Goal: Navigation & Orientation: Find specific page/section

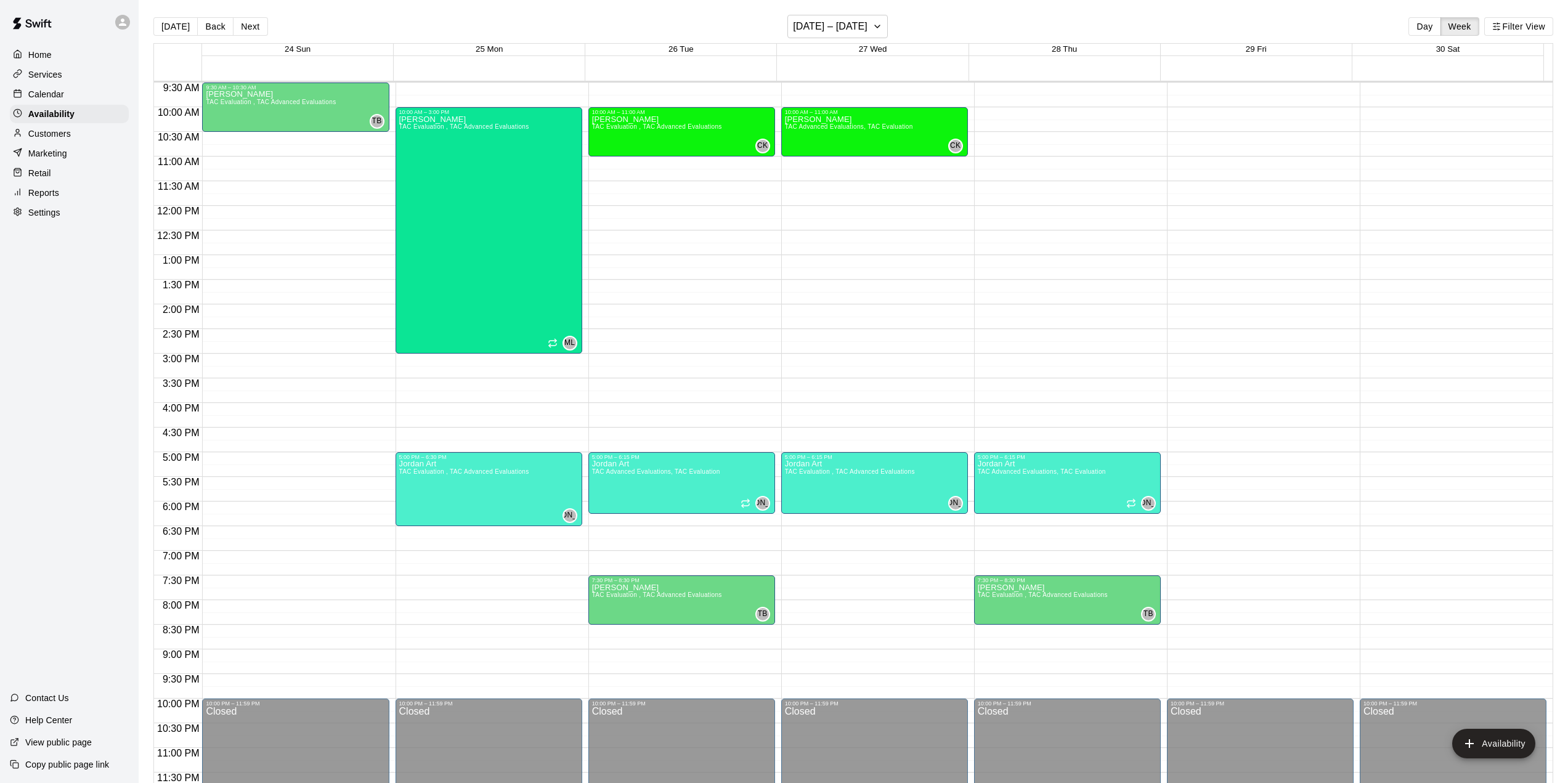
scroll to position [468, 0]
click at [54, 97] on p "Calendar" at bounding box center [46, 94] width 36 height 12
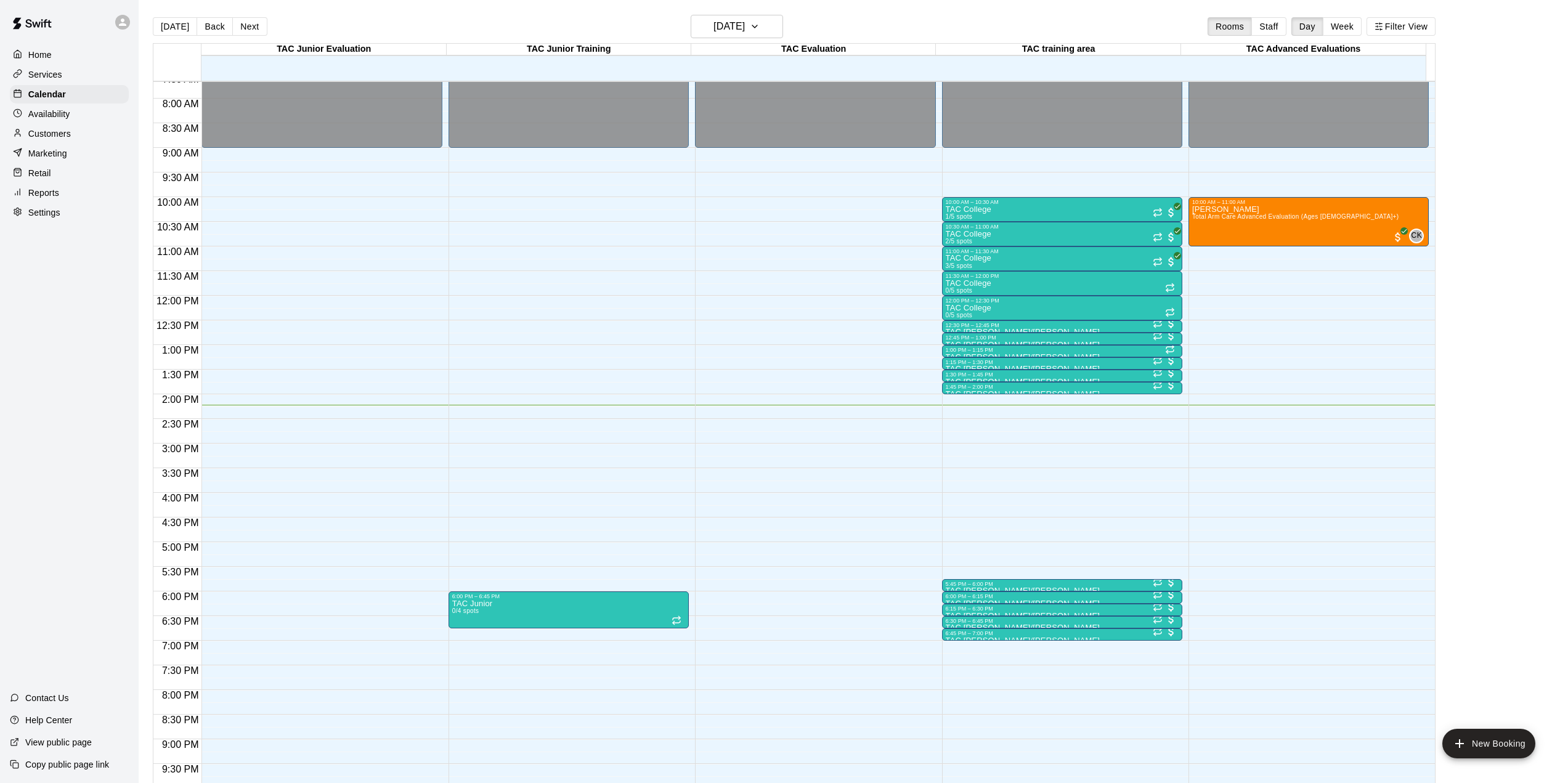
scroll to position [184, 0]
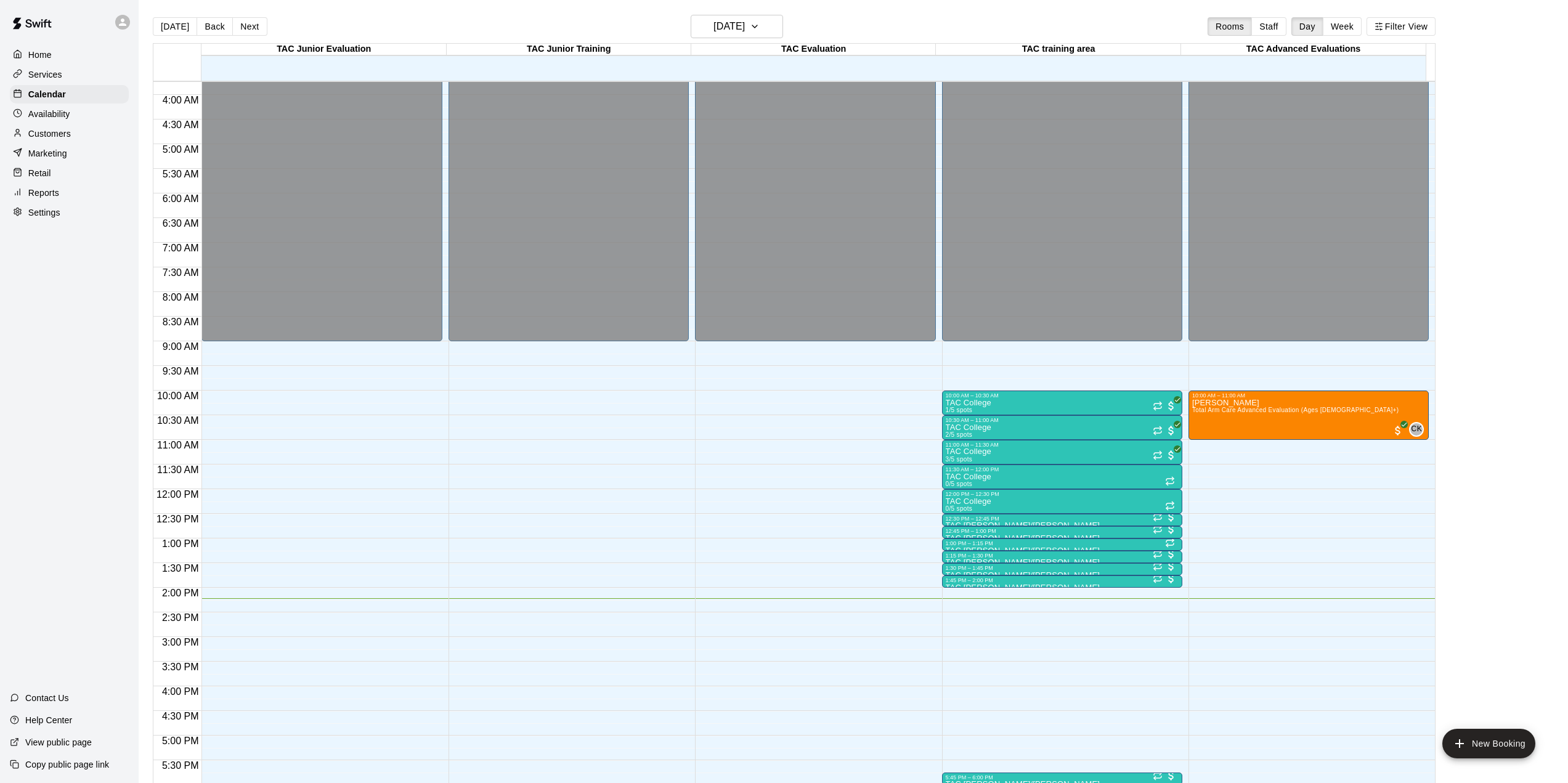
click at [1042, 28] on button "Week" at bounding box center [1342, 26] width 39 height 19
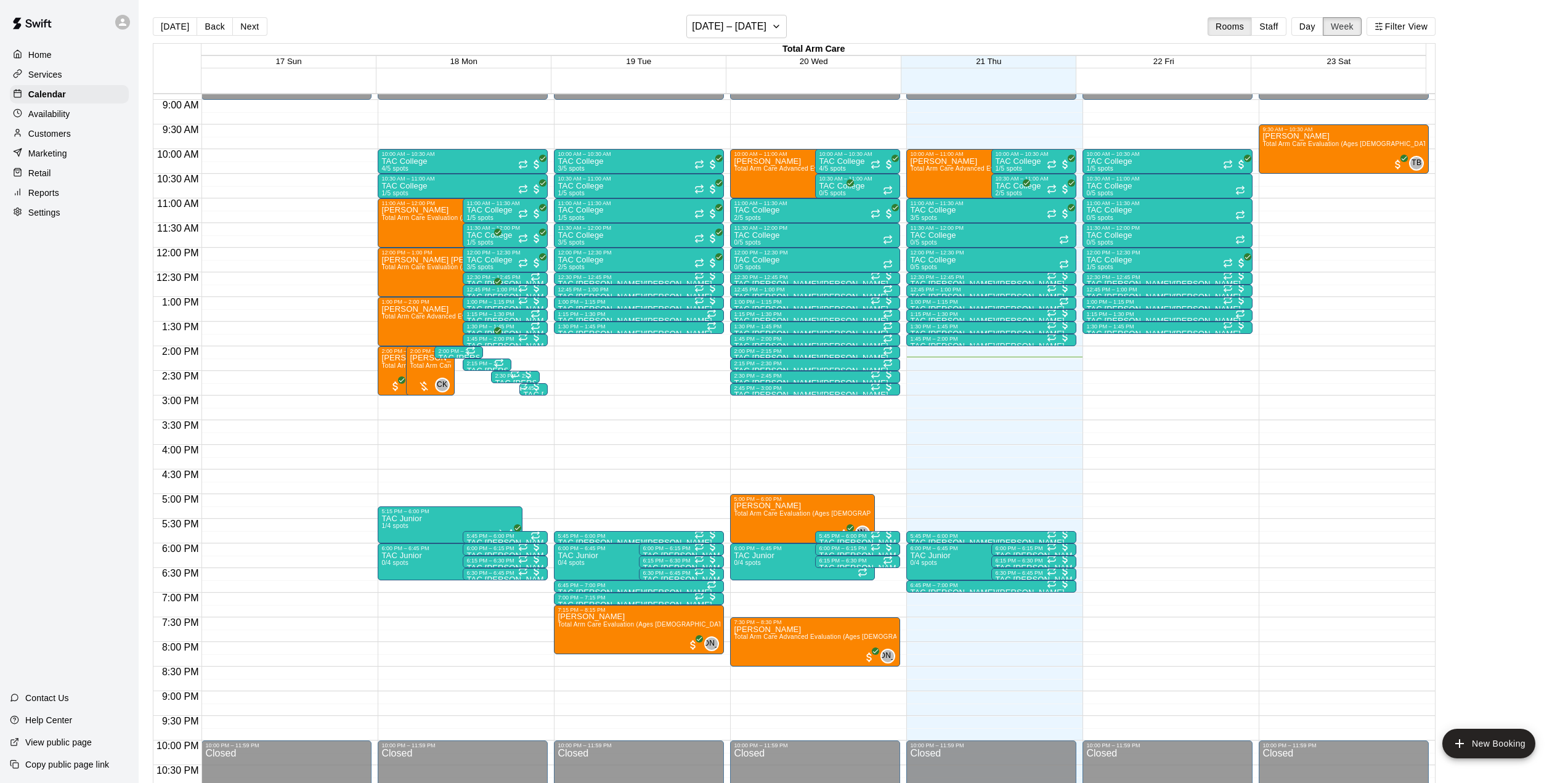
scroll to position [420, 0]
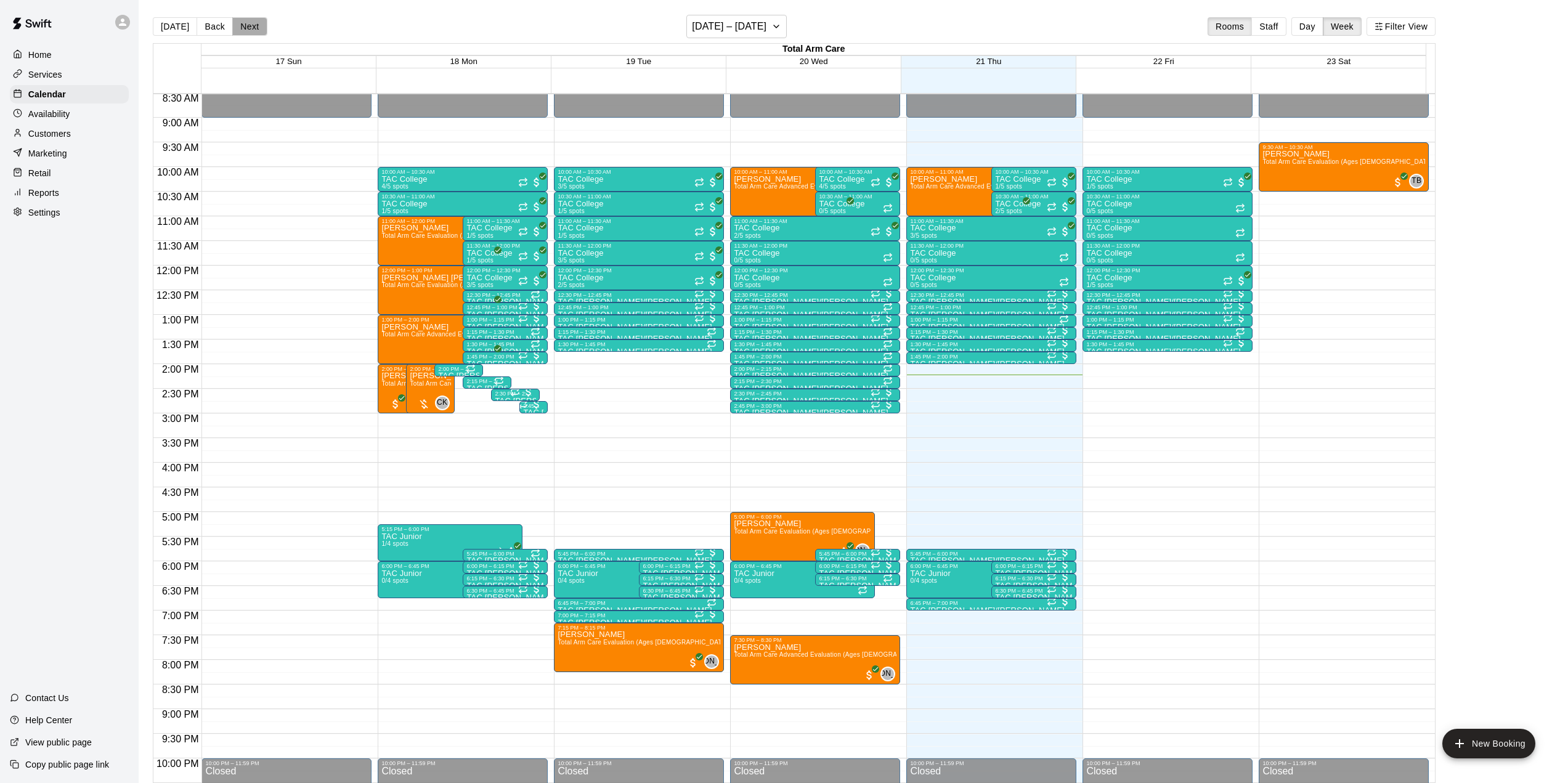
click at [251, 33] on button "Next" at bounding box center [250, 26] width 34 height 19
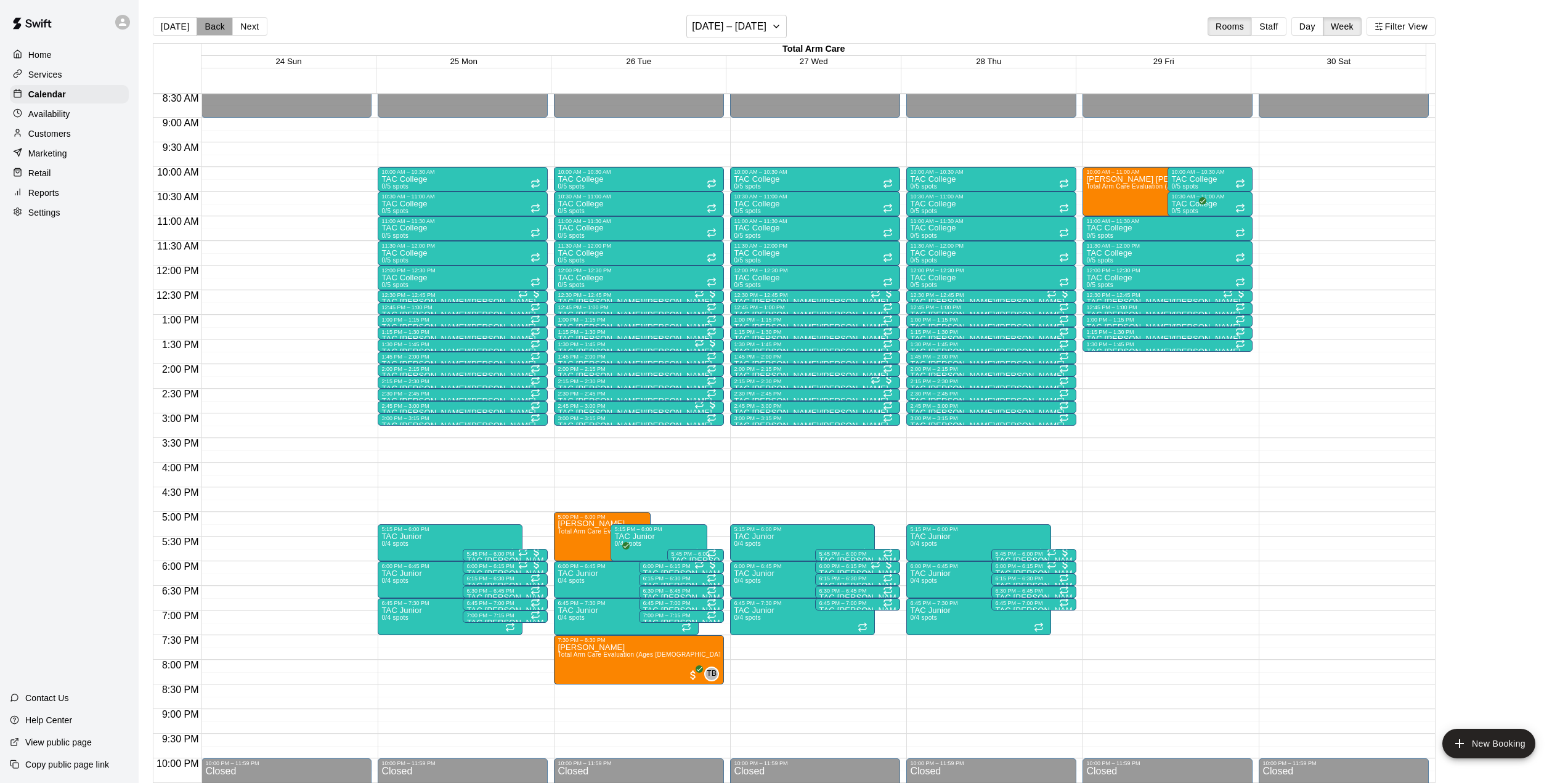
click at [222, 31] on button "Back" at bounding box center [215, 26] width 37 height 19
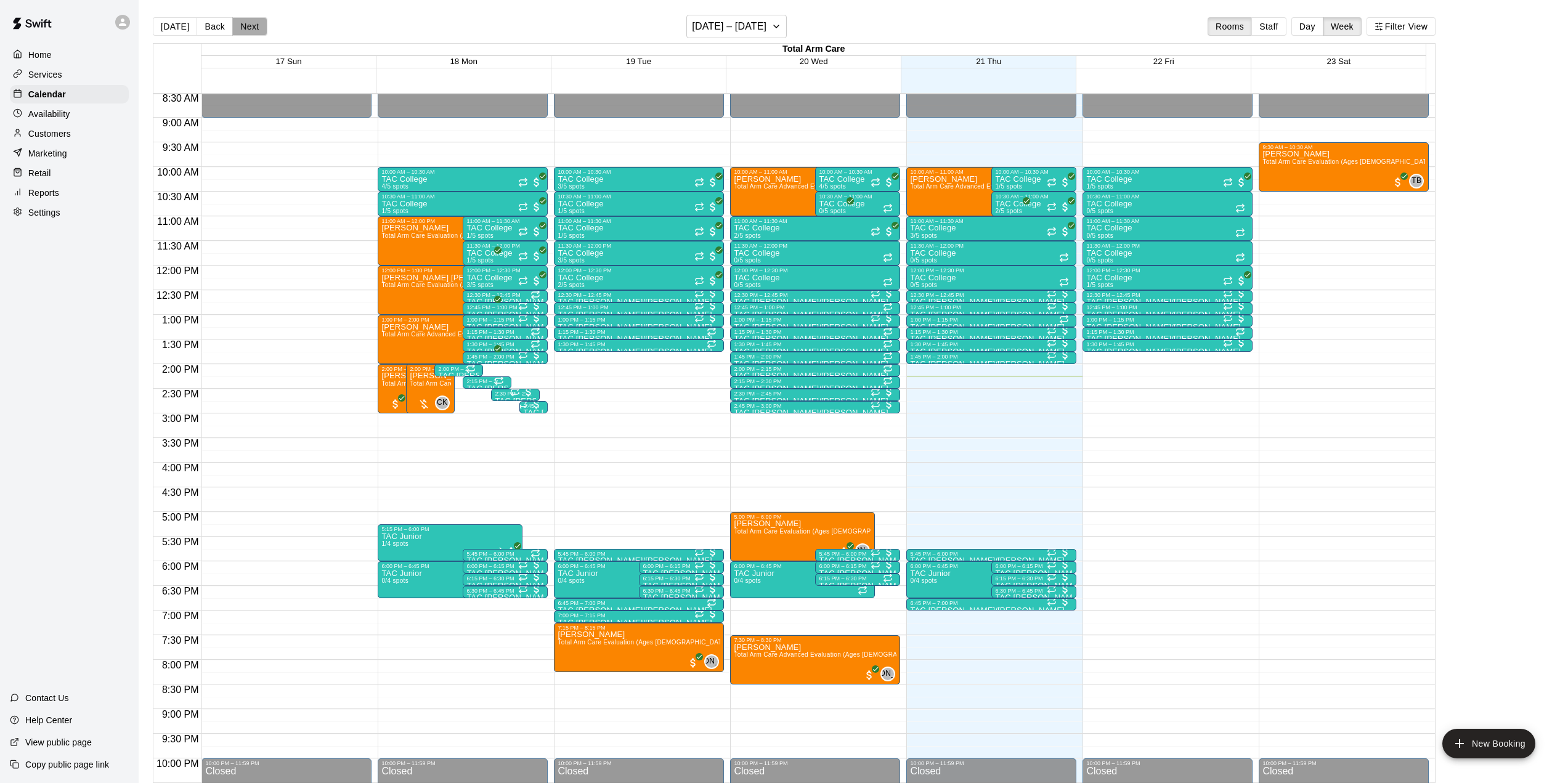
click at [242, 26] on button "Next" at bounding box center [250, 26] width 34 height 19
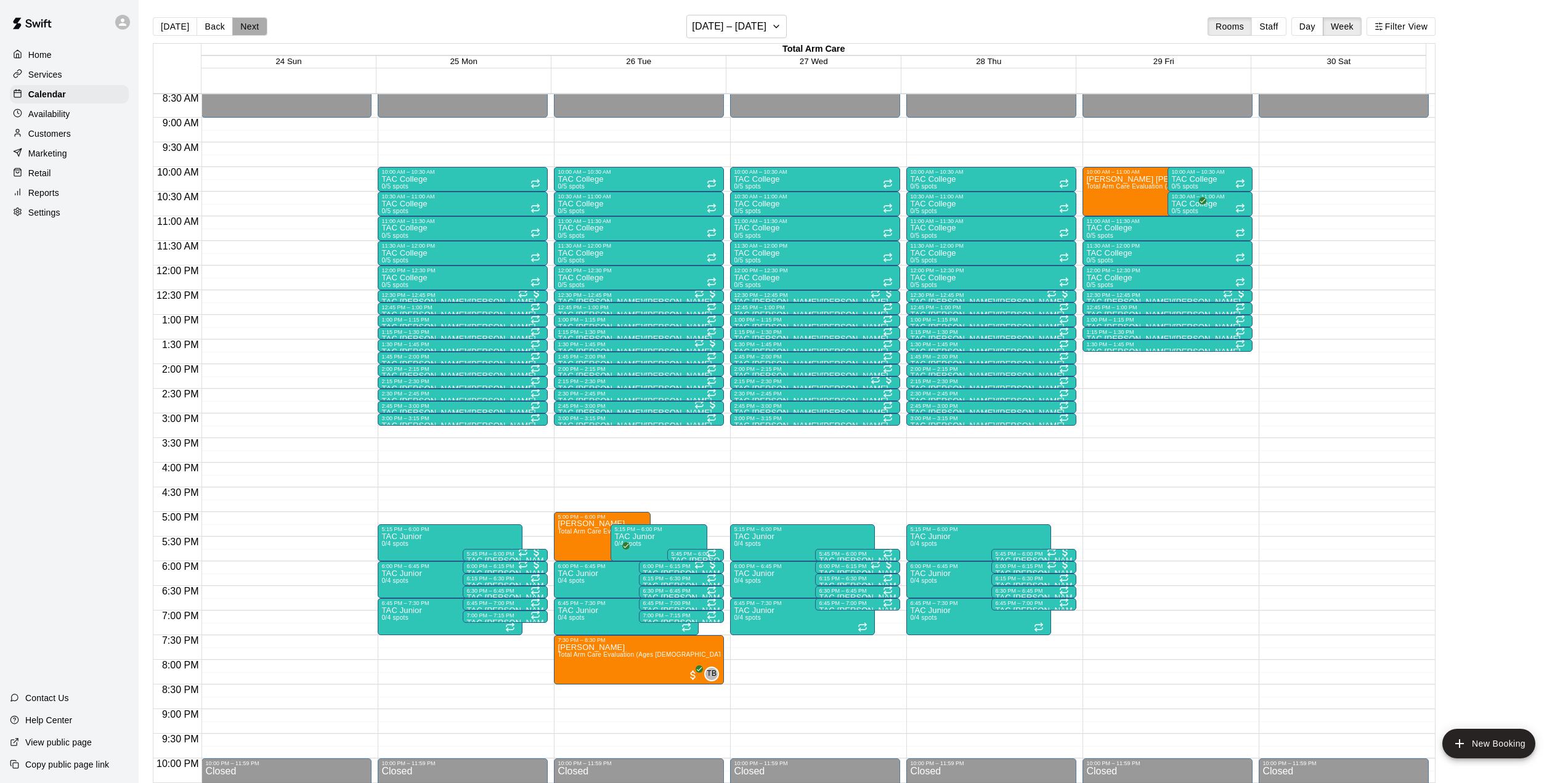
click at [245, 29] on button "Next" at bounding box center [250, 26] width 34 height 19
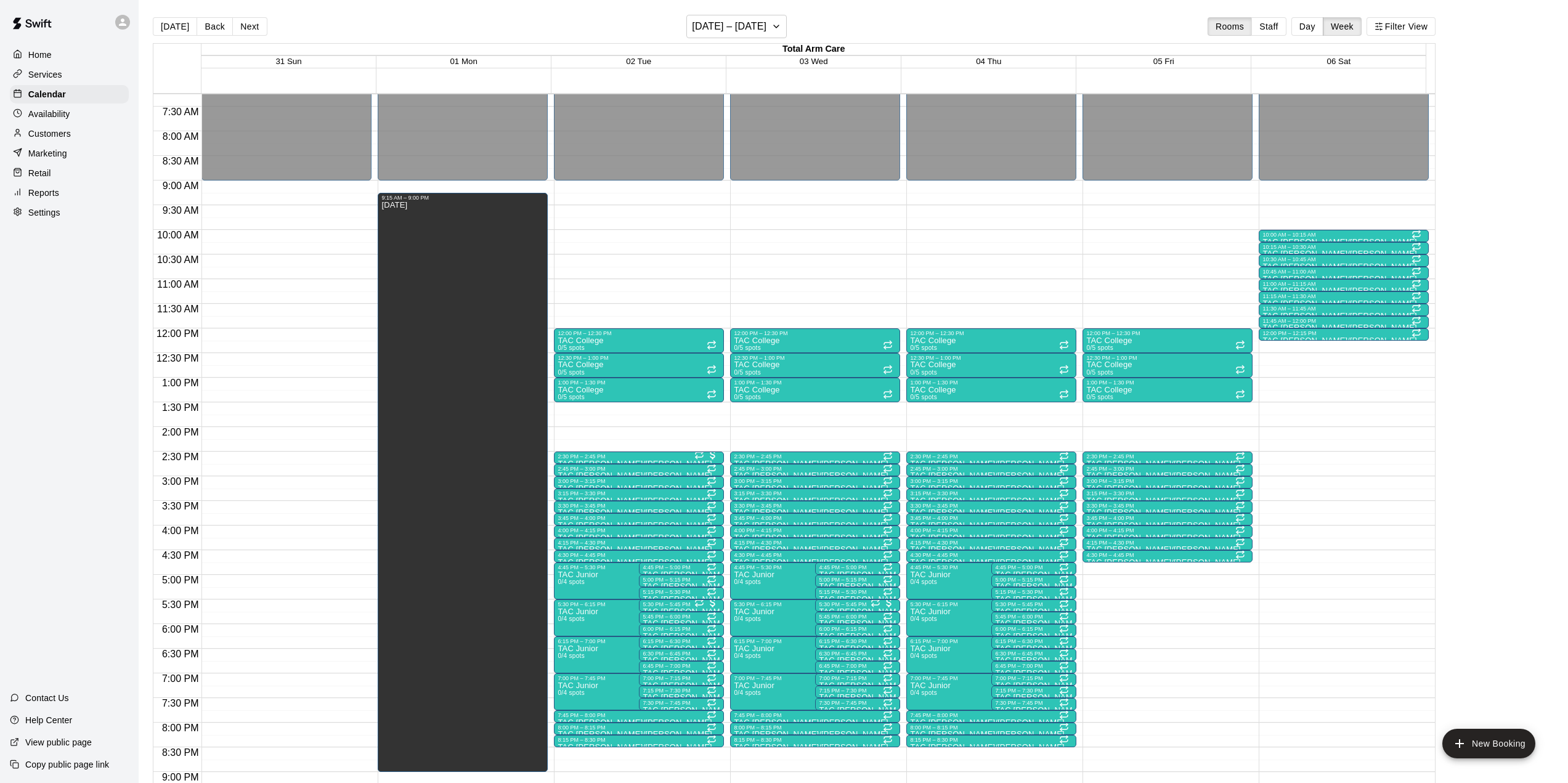
scroll to position [358, 0]
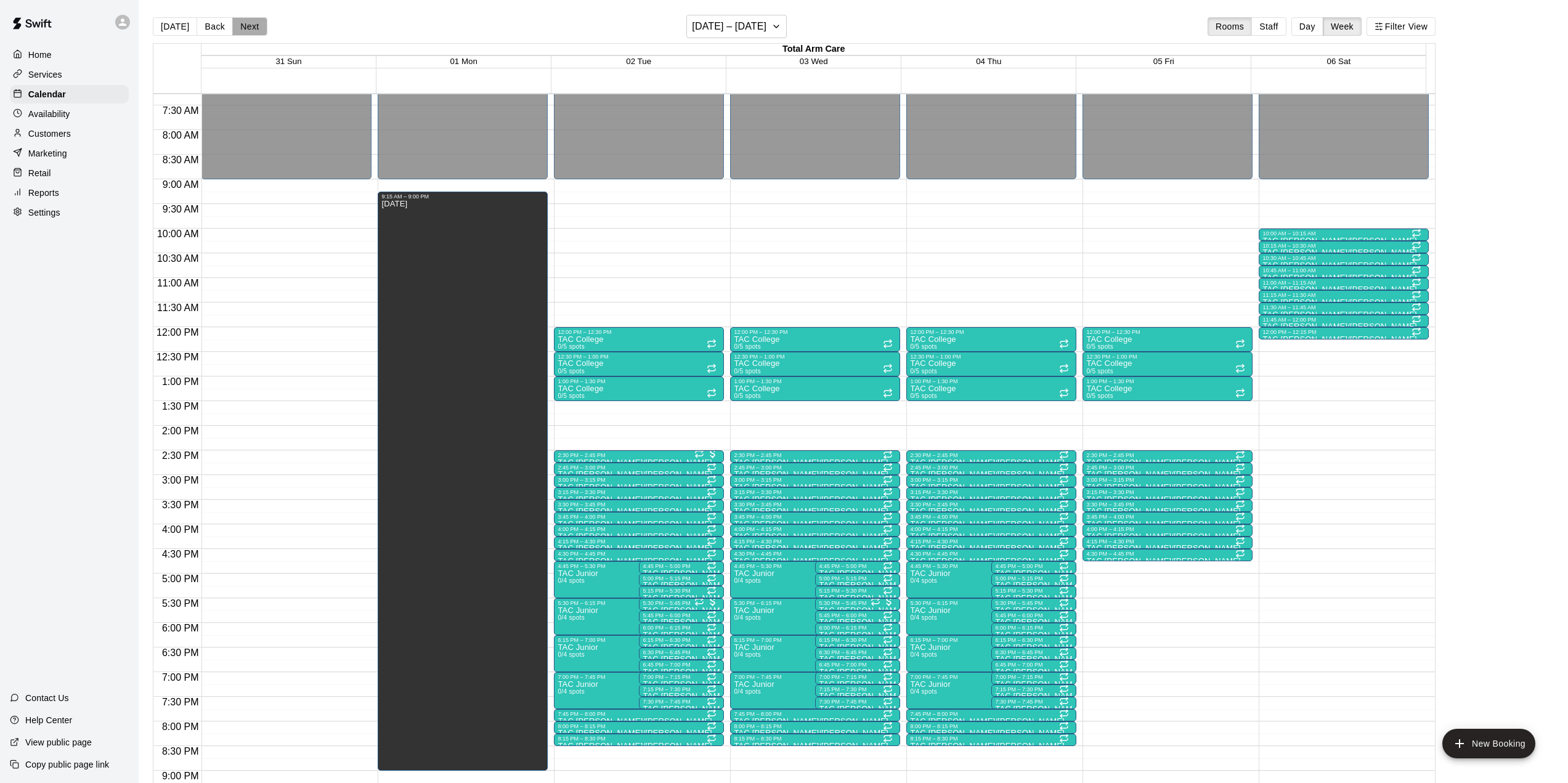
click at [244, 30] on button "Next" at bounding box center [250, 26] width 34 height 19
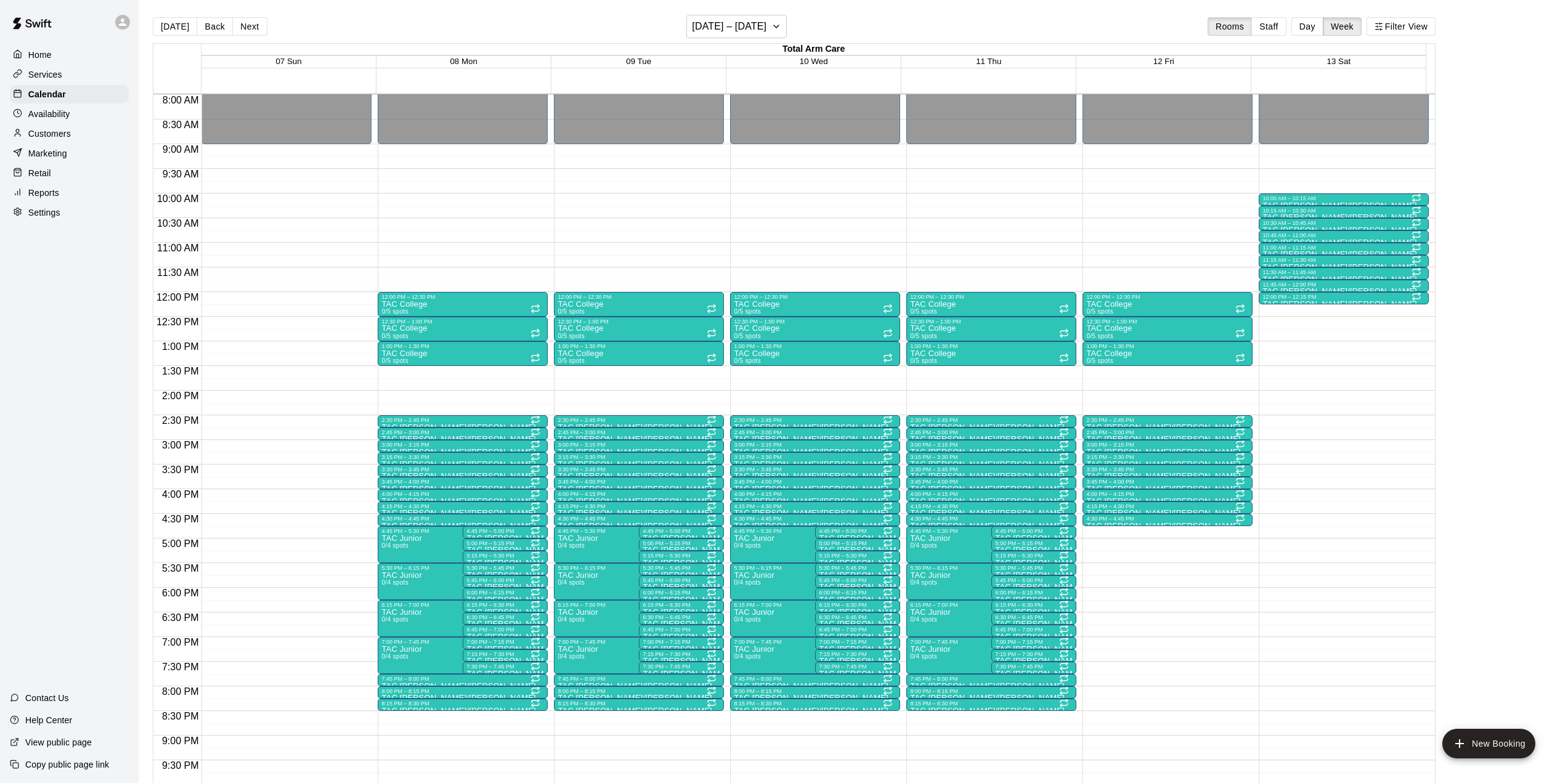
scroll to position [112, 0]
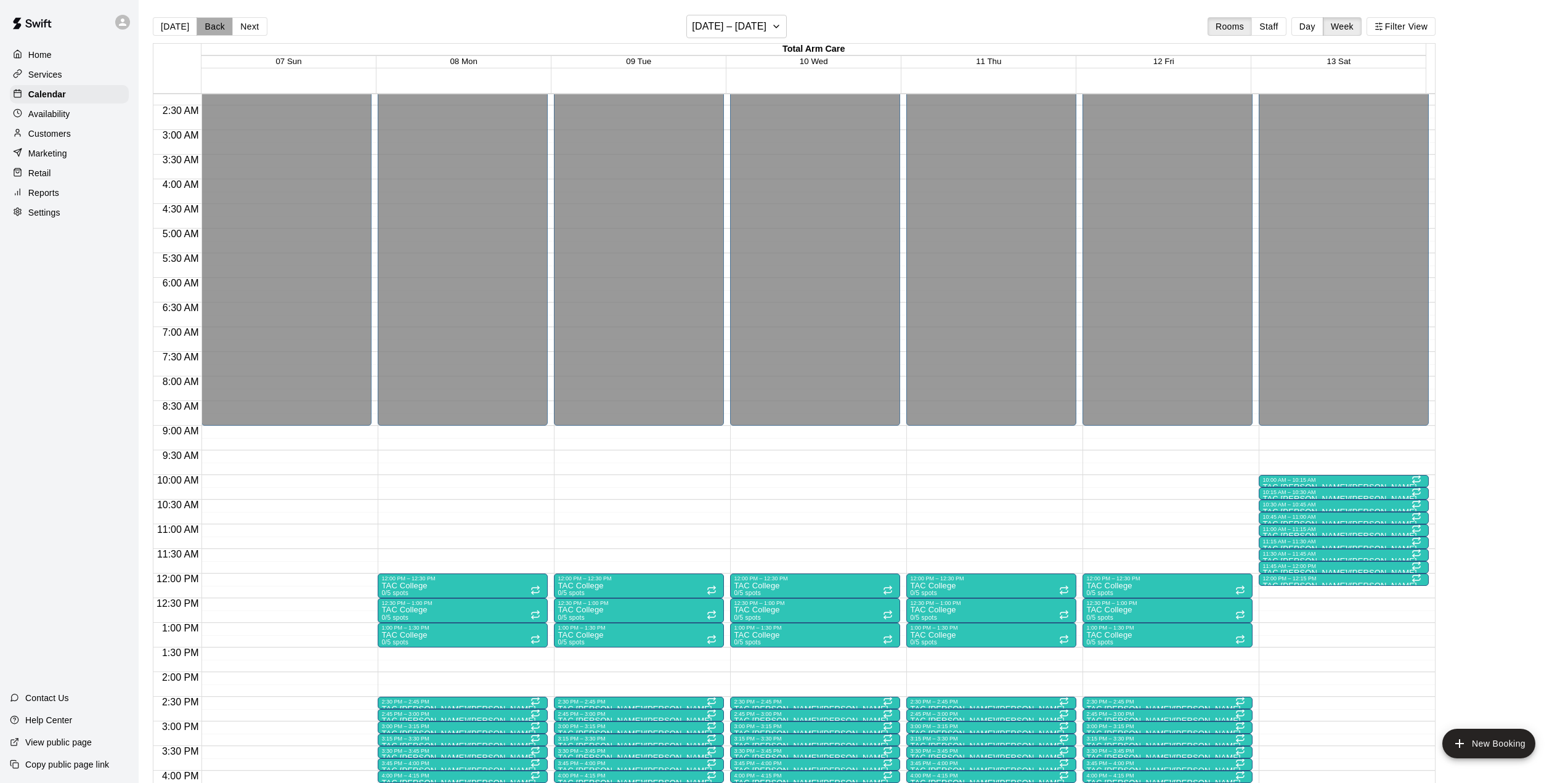
click at [220, 23] on button "Back" at bounding box center [215, 26] width 37 height 19
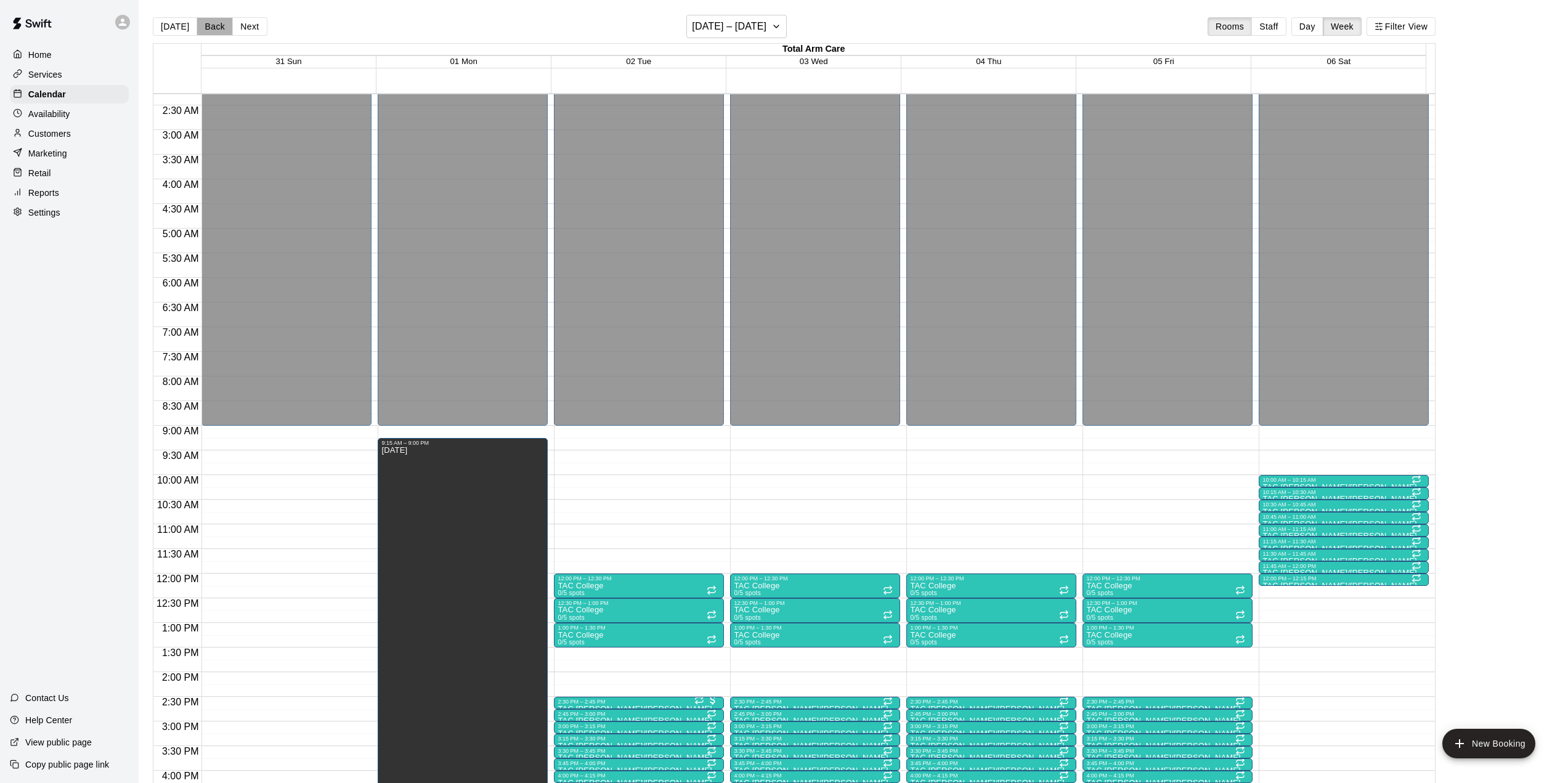
click at [215, 25] on button "Back" at bounding box center [215, 26] width 37 height 19
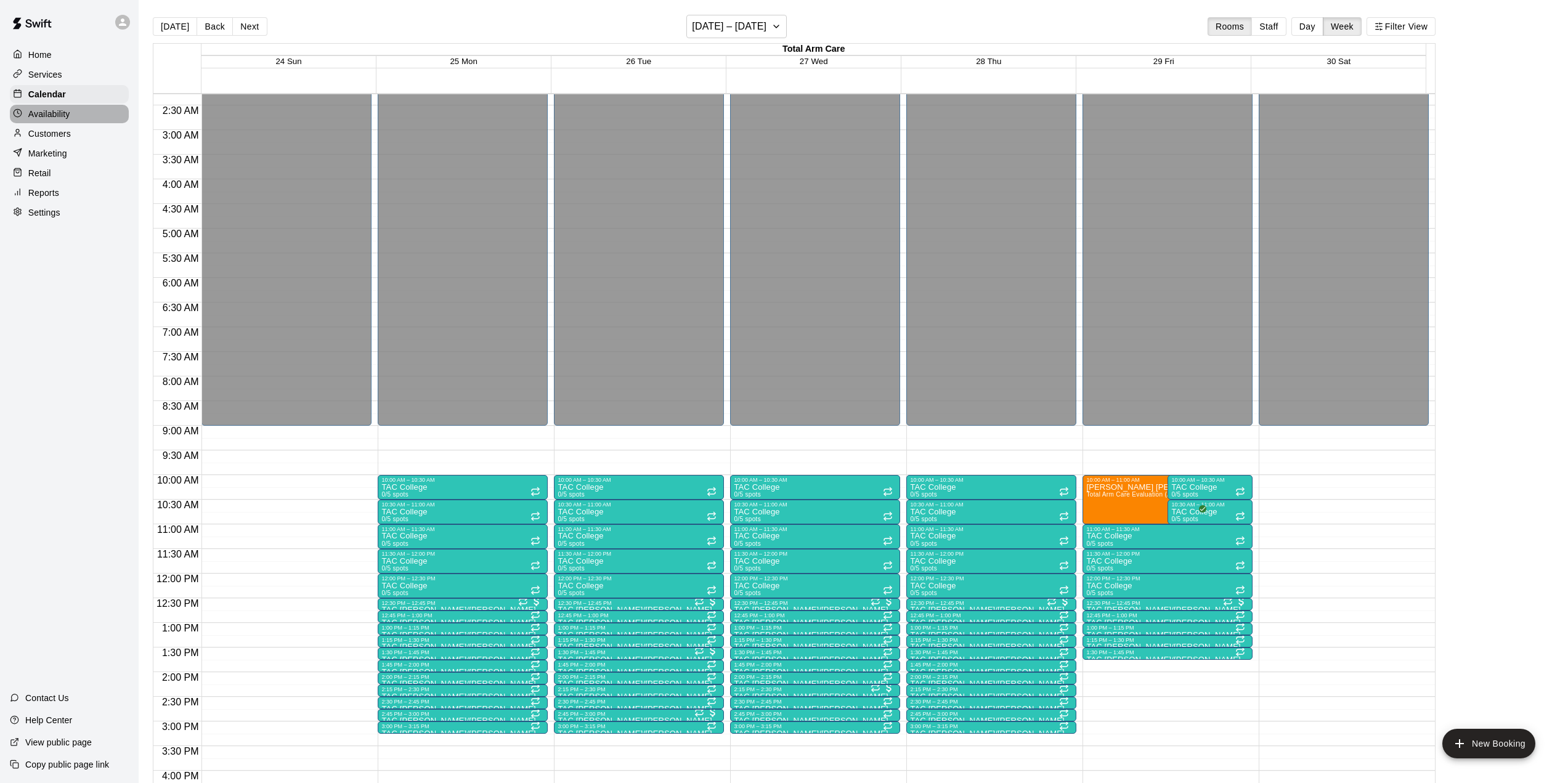
click at [52, 120] on p "Availability" at bounding box center [49, 114] width 42 height 12
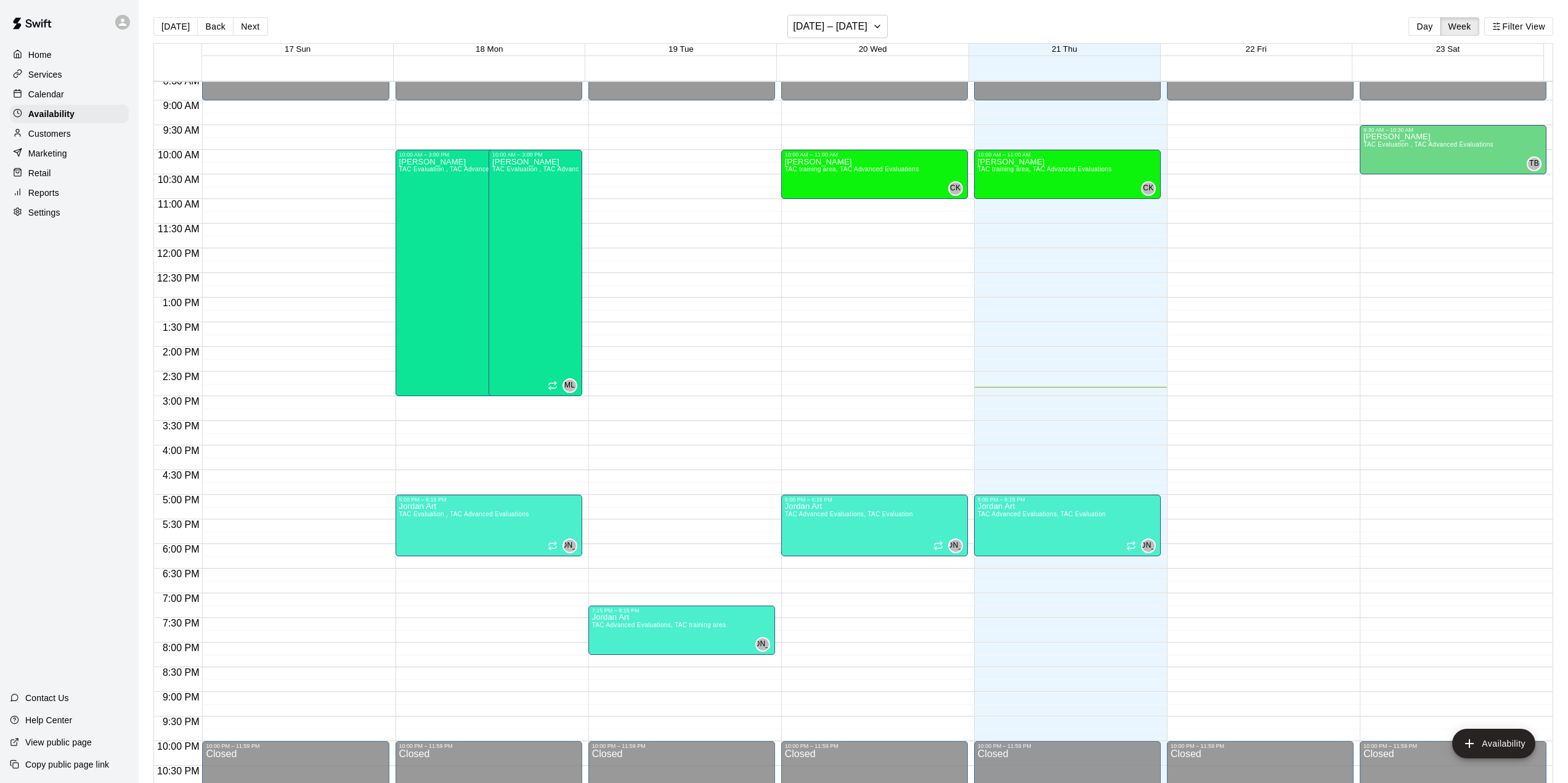
scroll to position [407, 0]
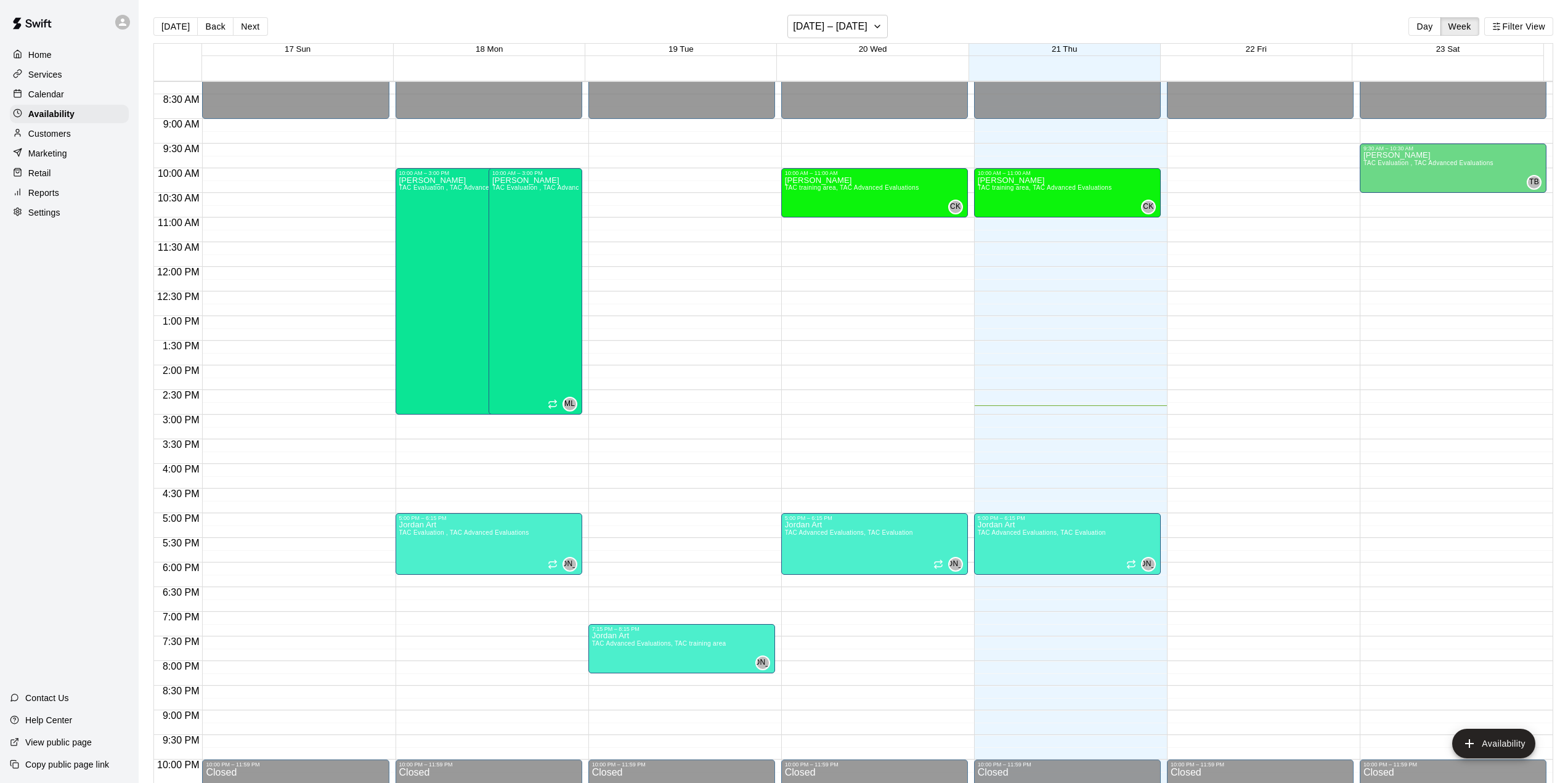
click at [254, 30] on button "Next" at bounding box center [250, 26] width 34 height 19
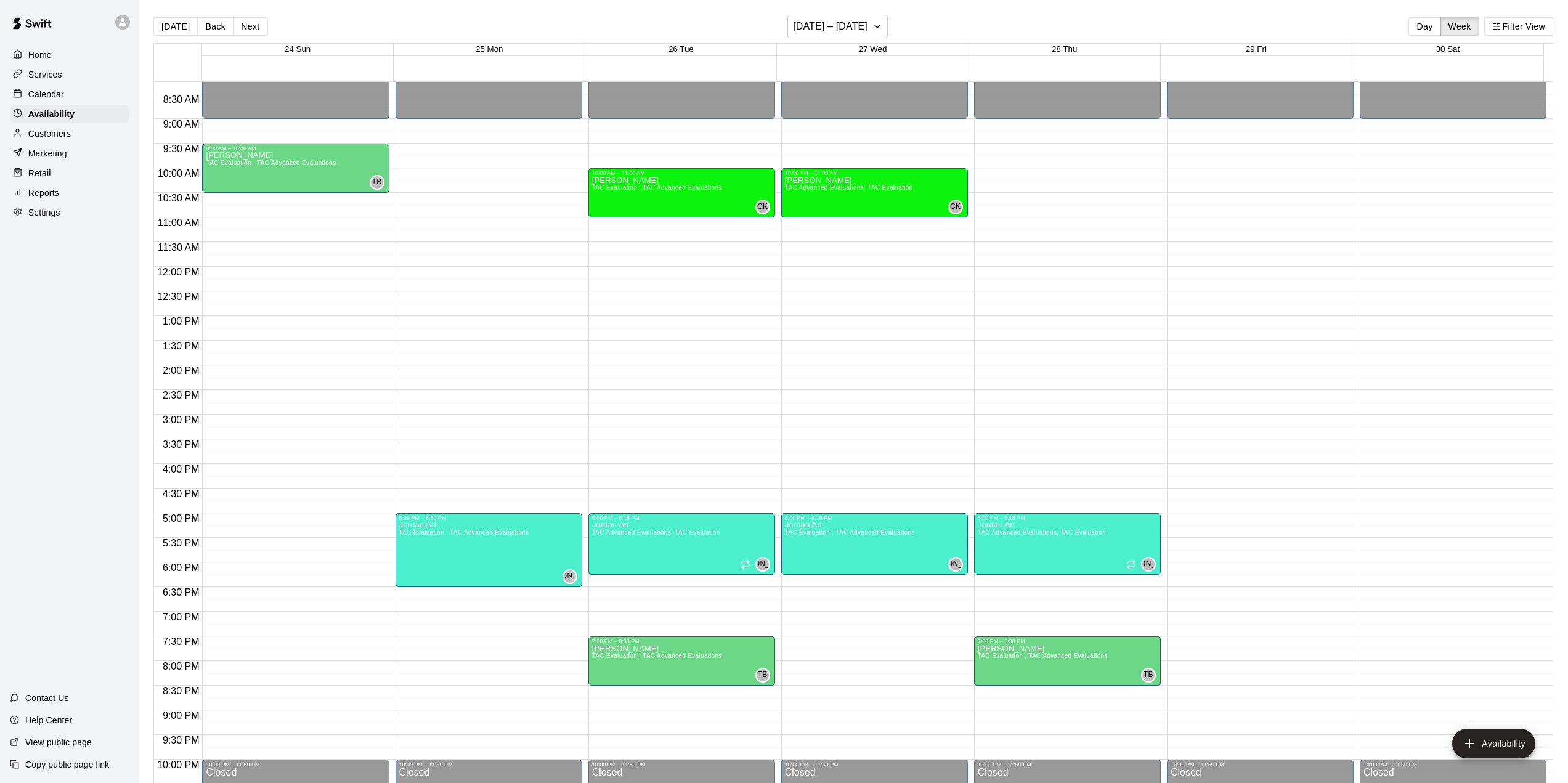
click at [254, 30] on button "Next" at bounding box center [250, 26] width 34 height 19
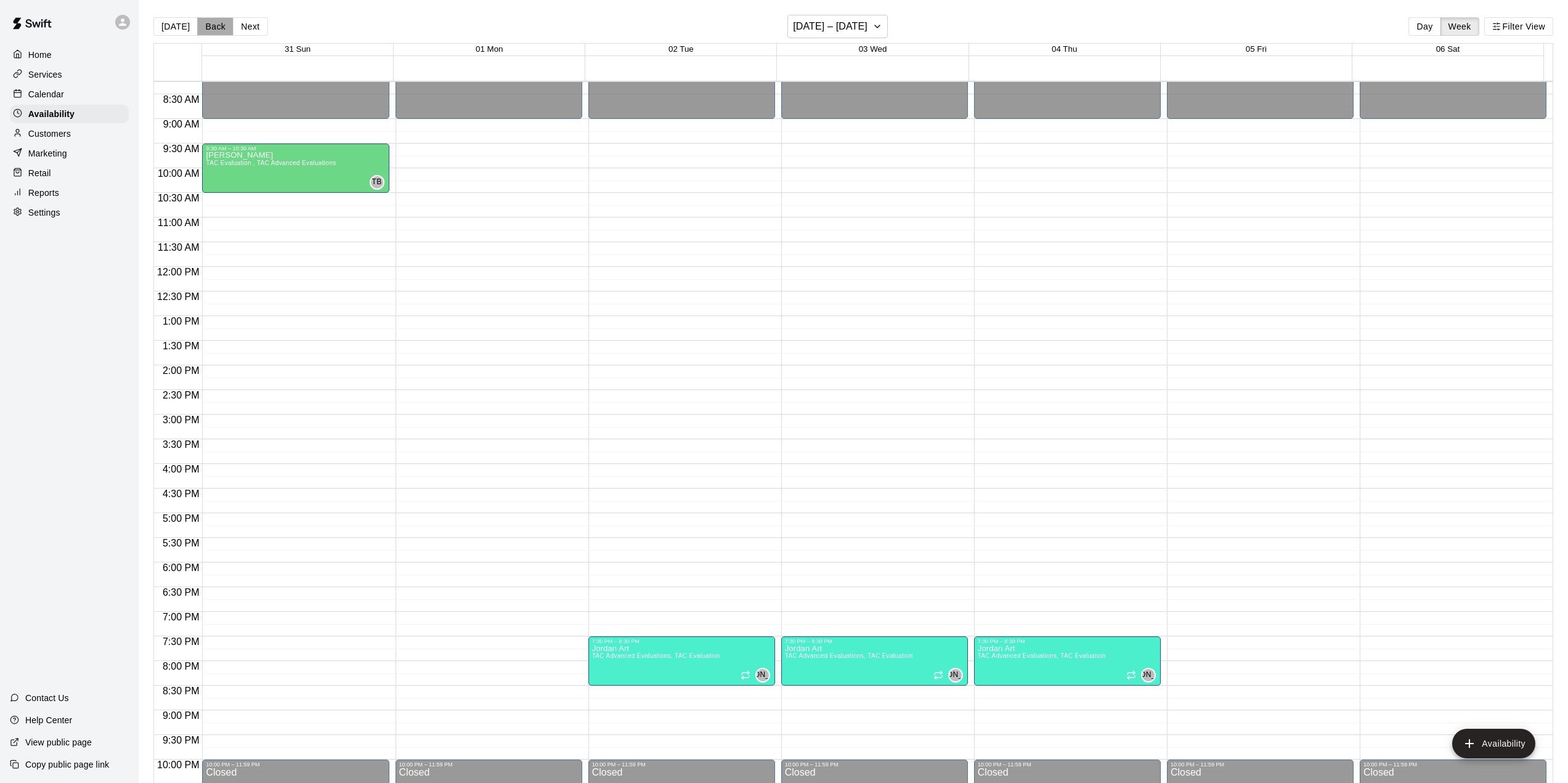
click at [212, 33] on button "Back" at bounding box center [215, 26] width 37 height 19
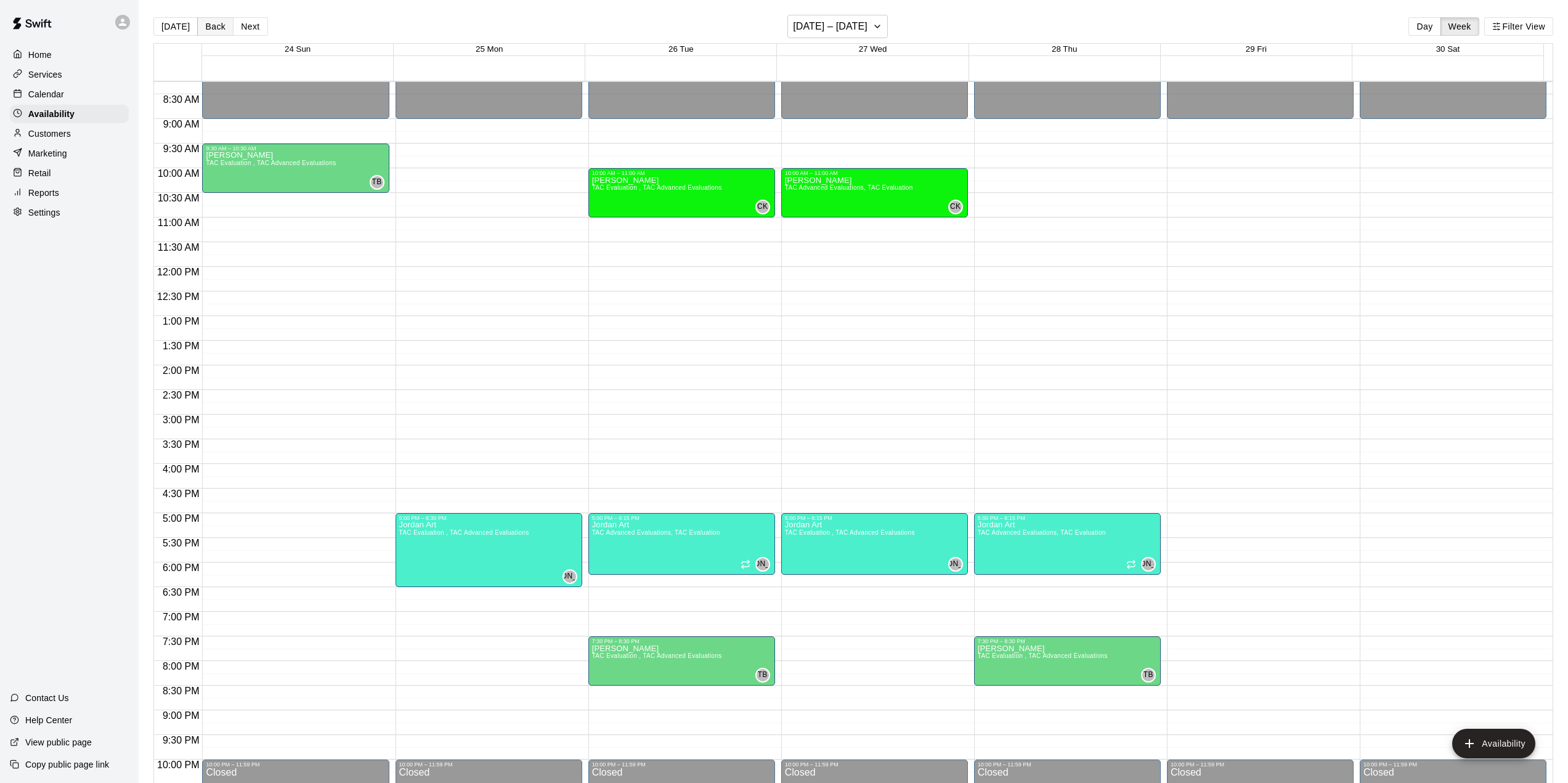
click at [211, 31] on button "Back" at bounding box center [215, 26] width 37 height 19
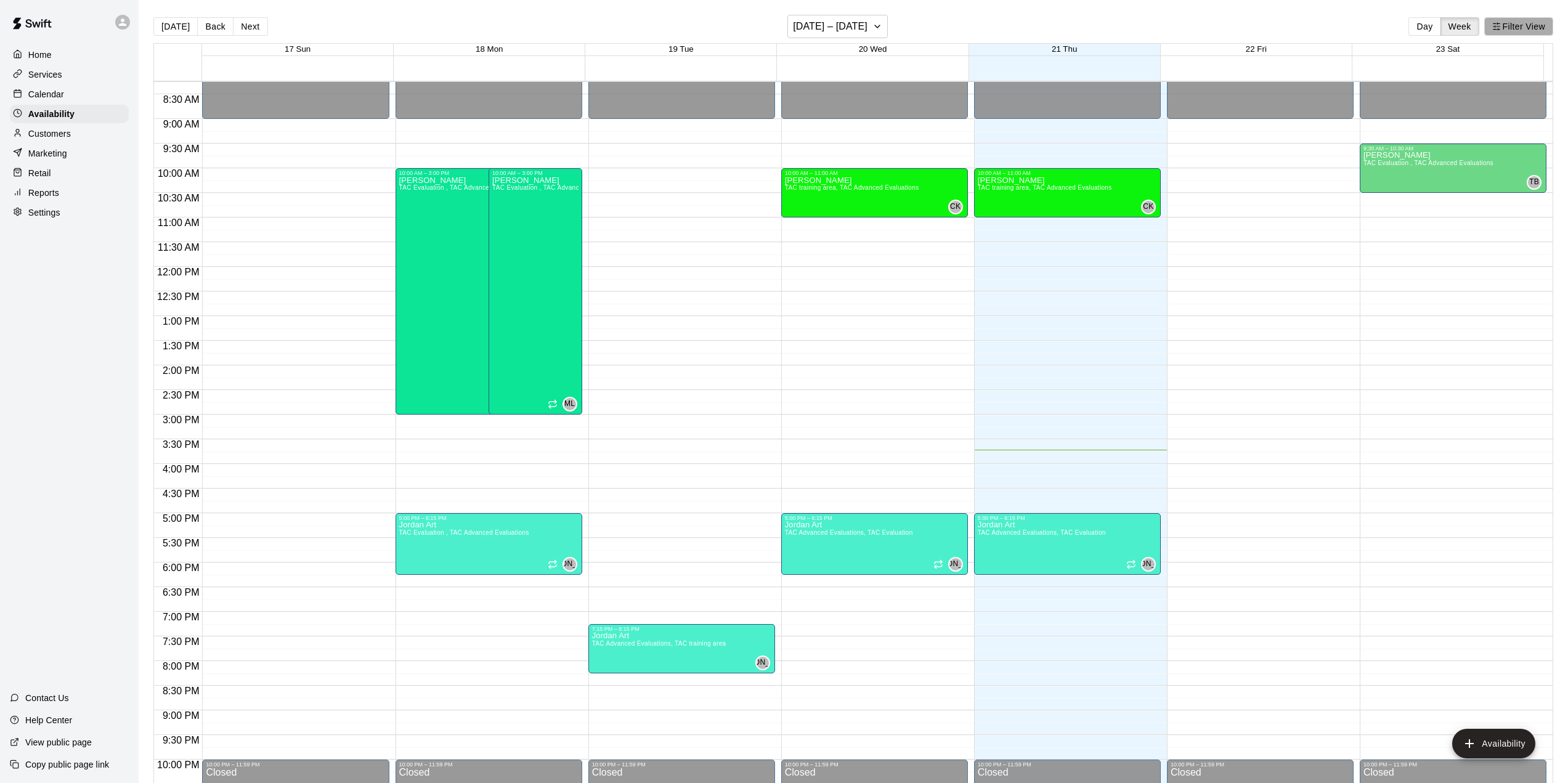
click at [1042, 34] on button "Filter View" at bounding box center [1518, 26] width 69 height 19
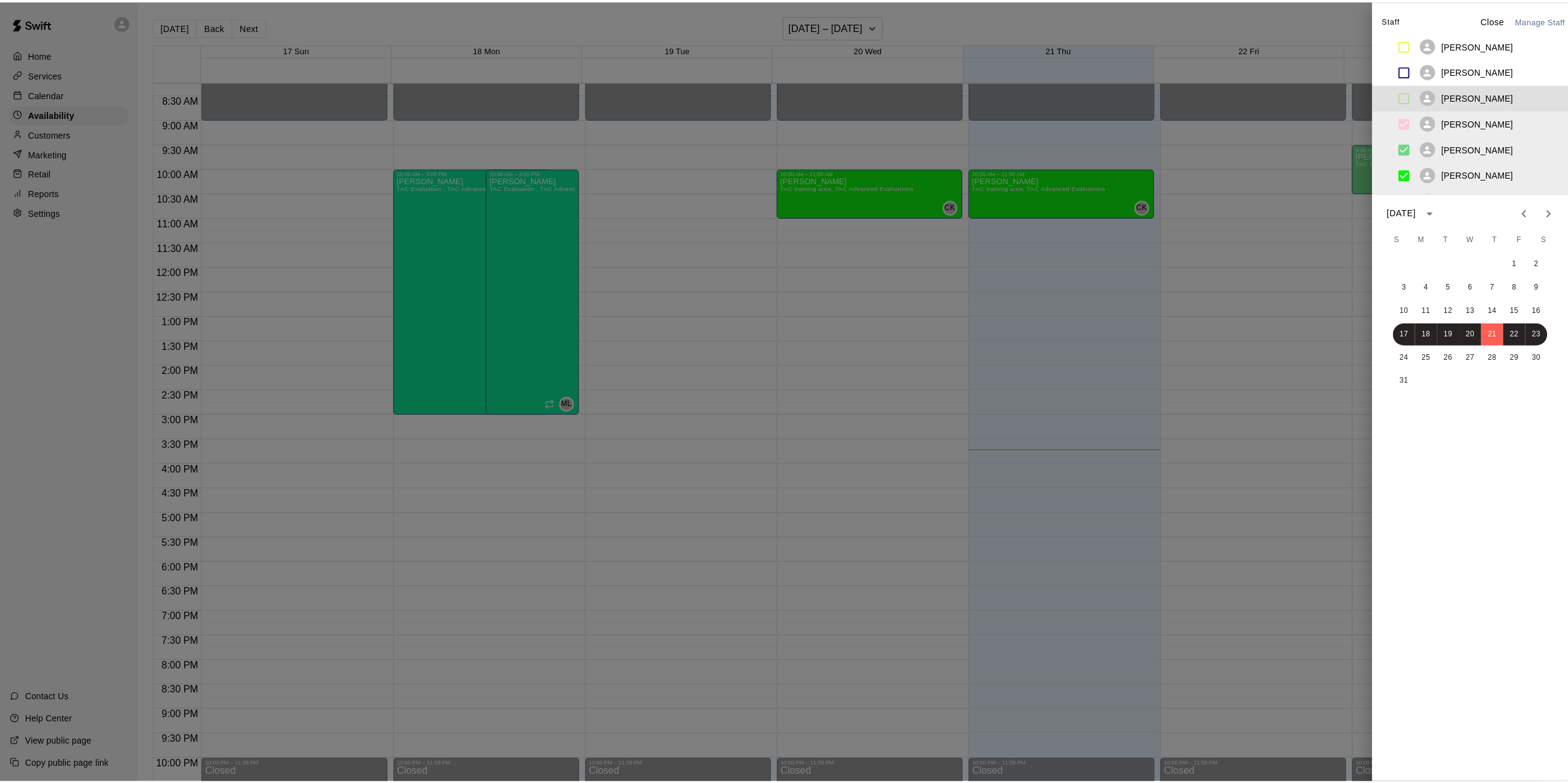
scroll to position [122, 0]
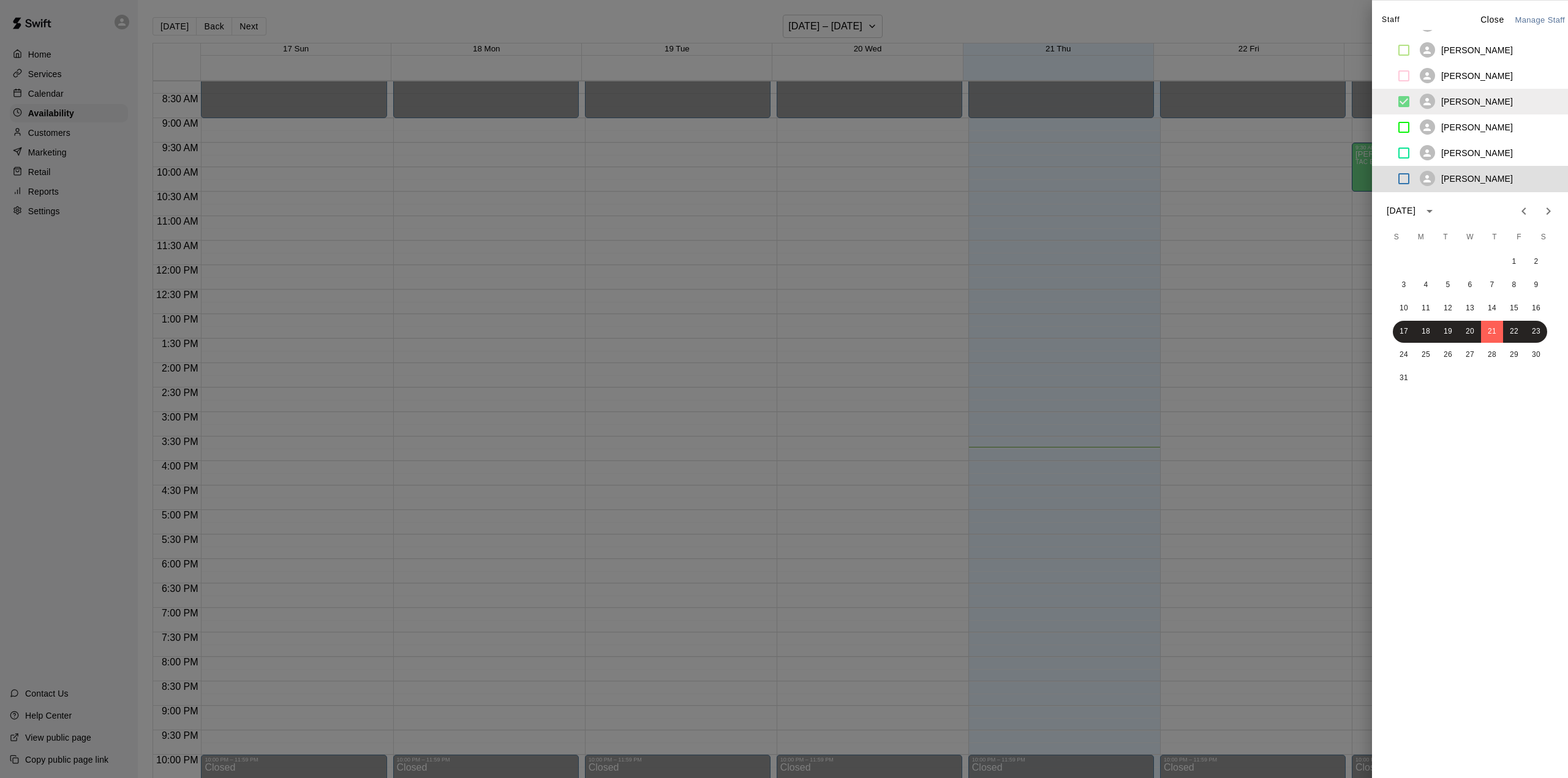
click at [707, 261] on div at bounding box center [784, 389] width 1568 height 778
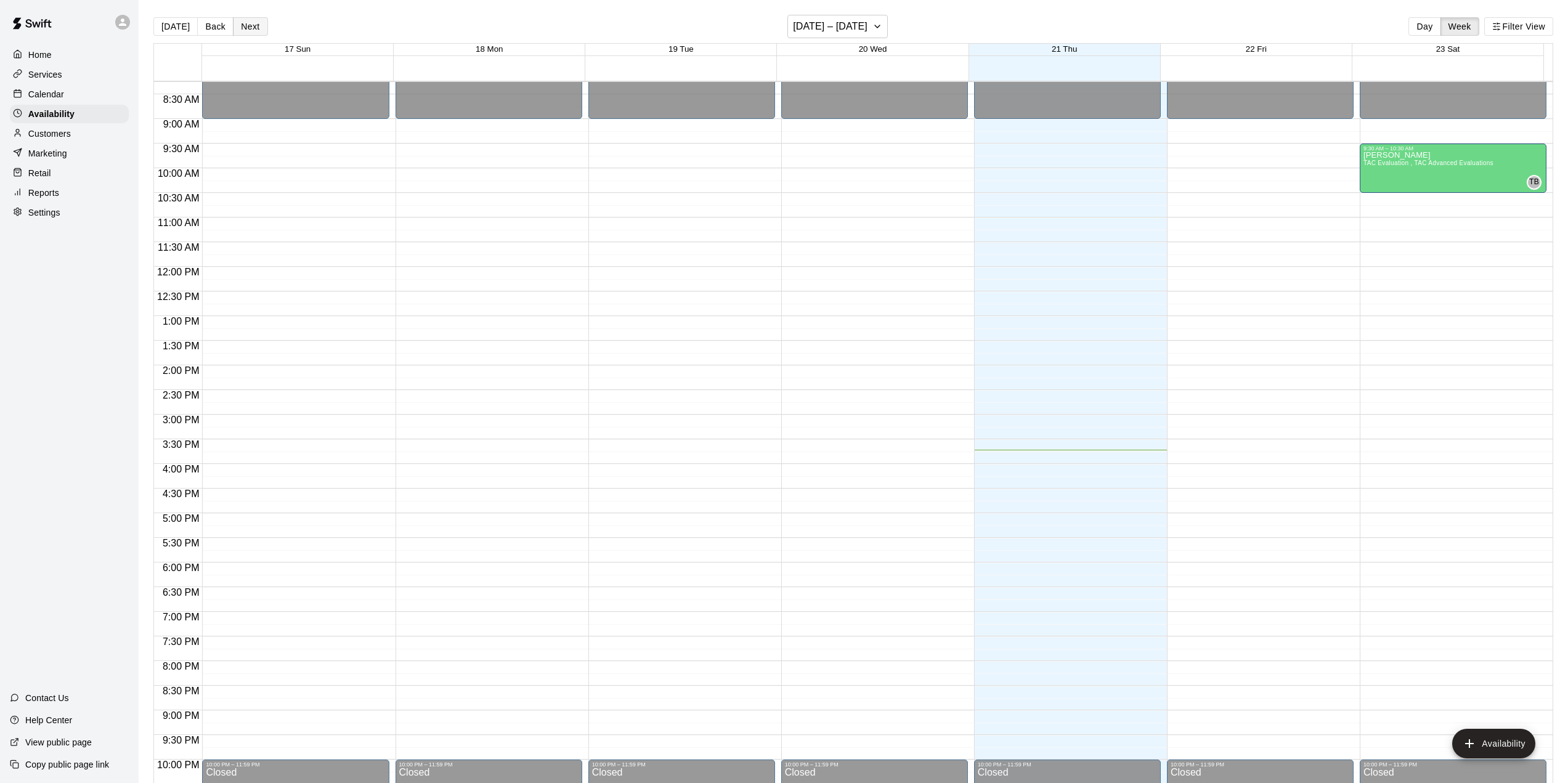
click at [246, 29] on button "Next" at bounding box center [250, 26] width 34 height 19
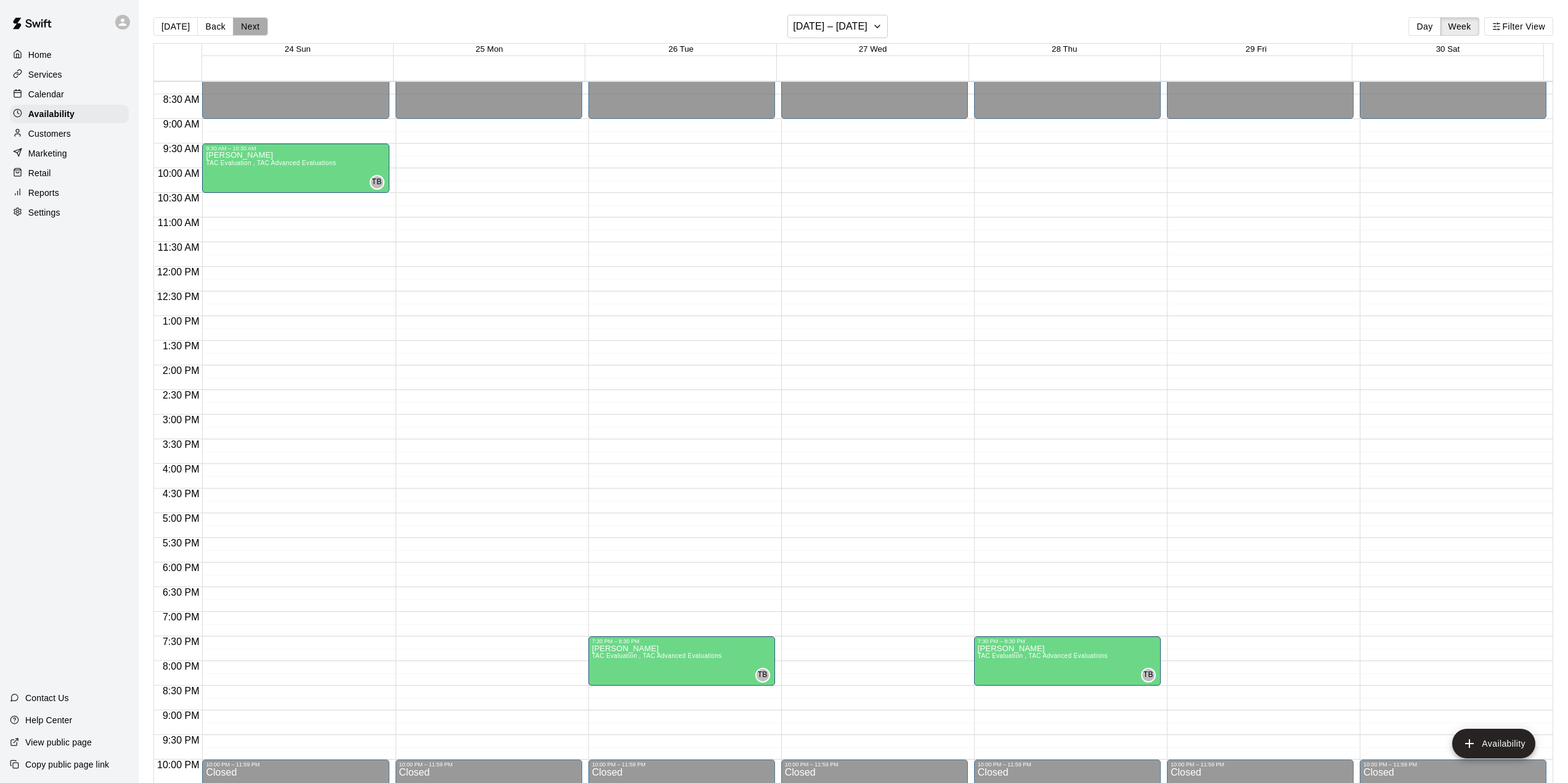
click at [246, 29] on button "Next" at bounding box center [250, 26] width 34 height 19
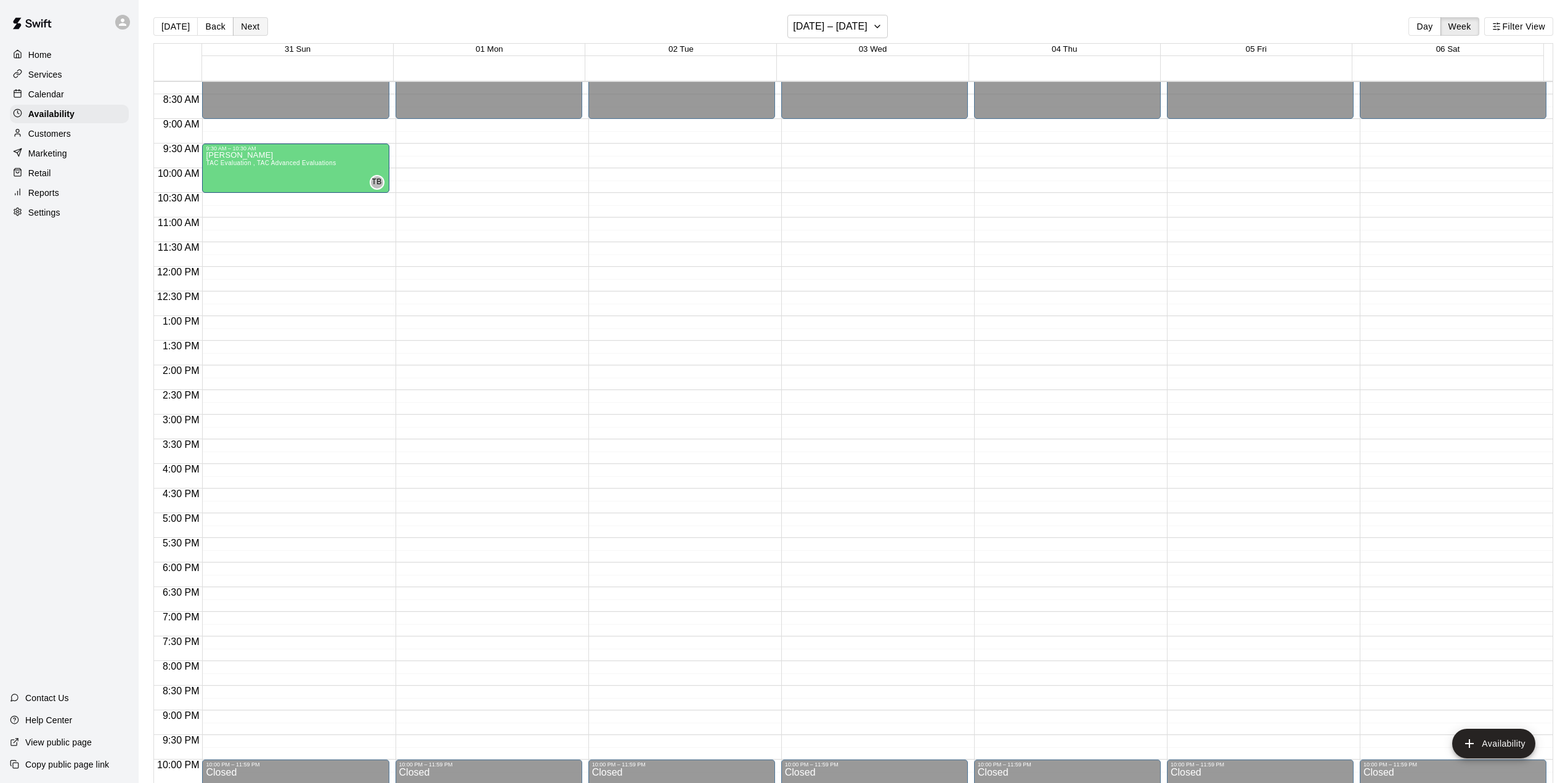
click at [246, 29] on button "Next" at bounding box center [250, 26] width 34 height 19
